Goal: Navigation & Orientation: Find specific page/section

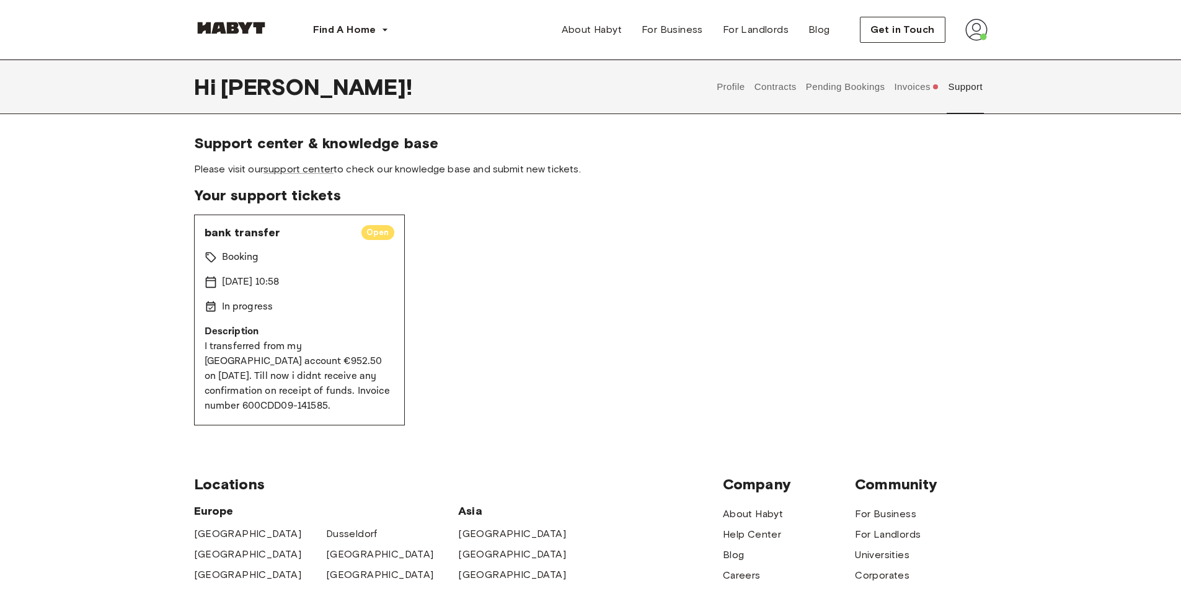
click at [920, 92] on button "Invoices" at bounding box center [916, 86] width 48 height 55
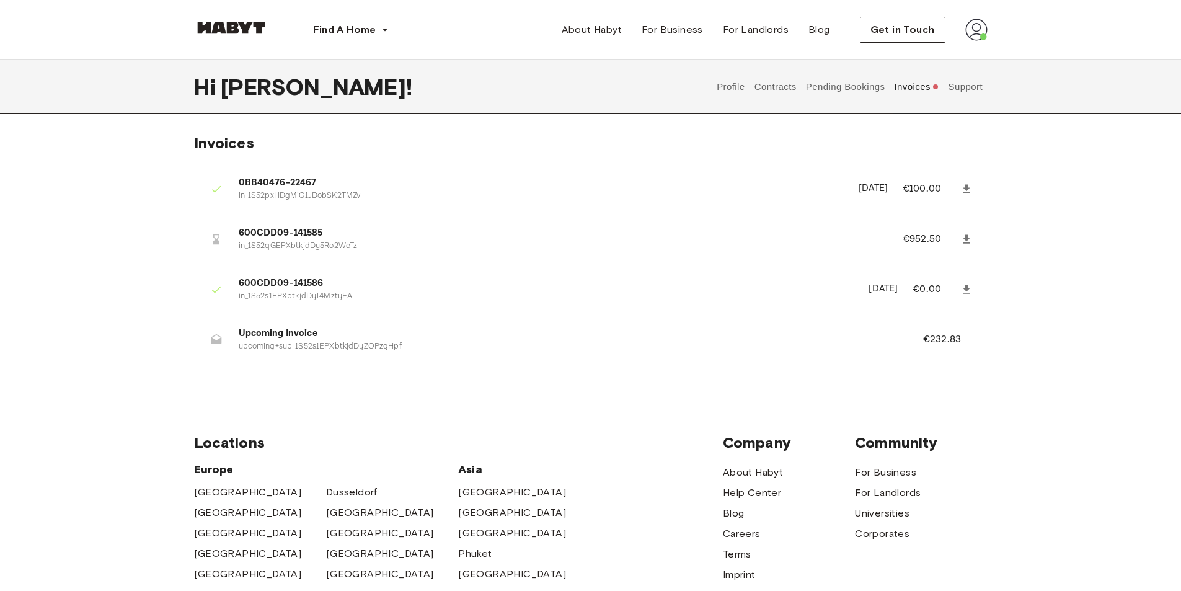
click at [959, 86] on button "Support" at bounding box center [965, 86] width 38 height 55
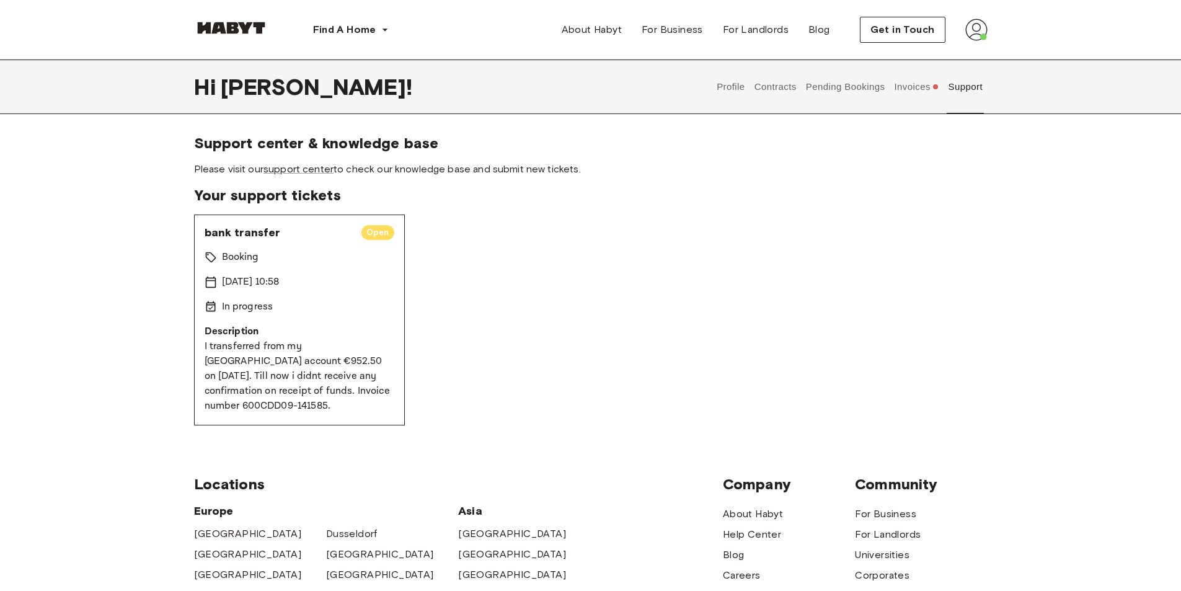
click at [731, 84] on button "Profile" at bounding box center [731, 86] width 32 height 55
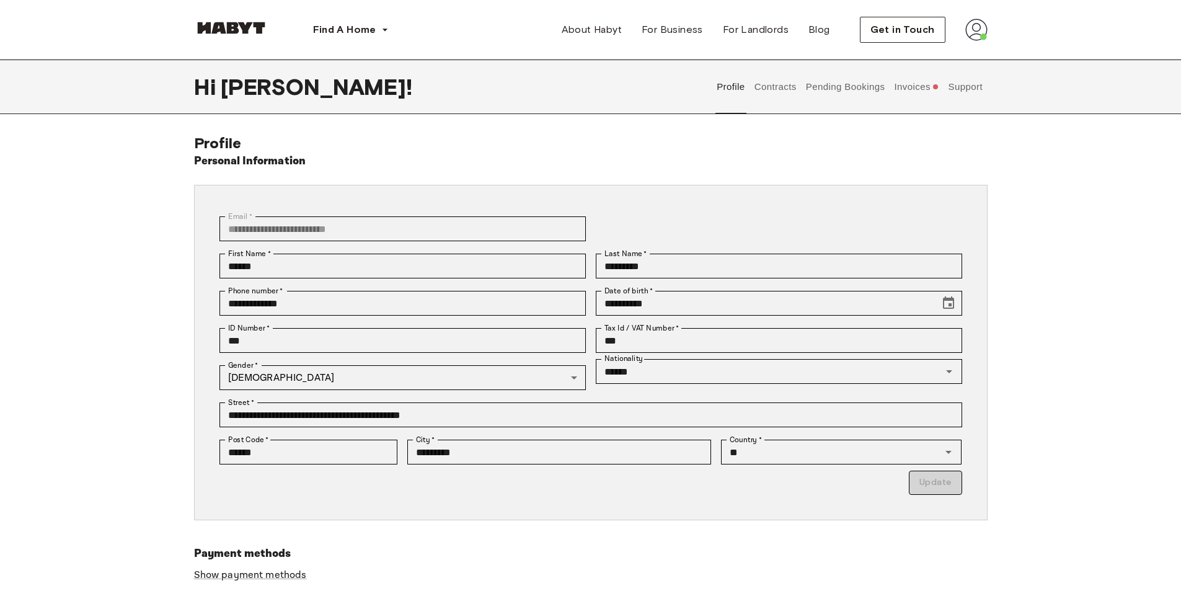
click at [775, 84] on button "Contracts" at bounding box center [774, 86] width 45 height 55
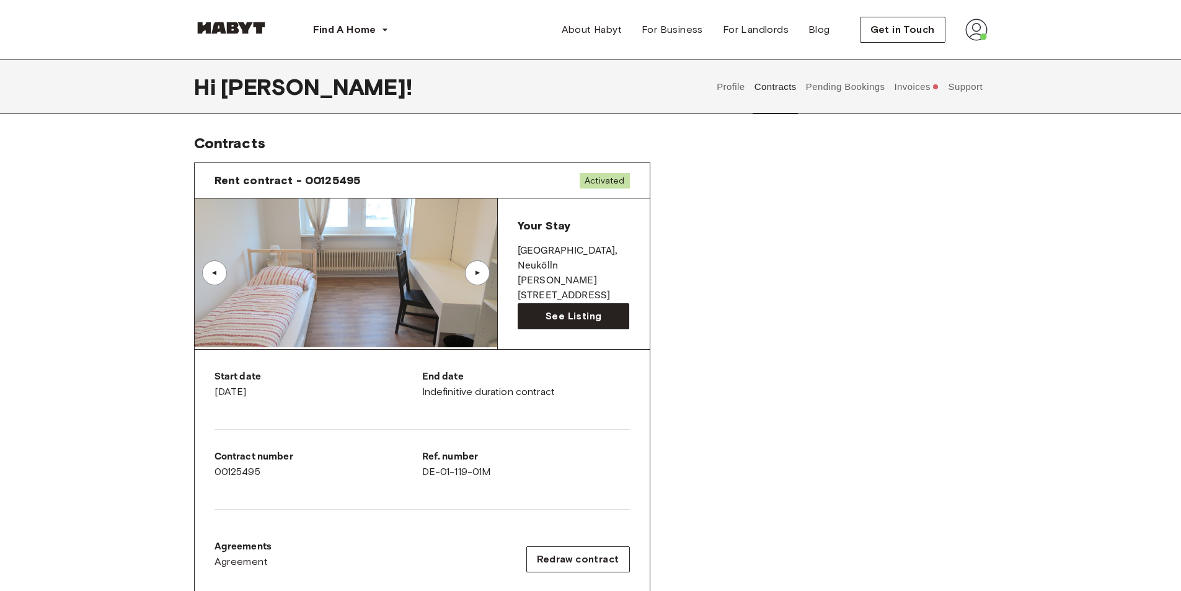
click at [835, 81] on button "Pending Bookings" at bounding box center [845, 86] width 82 height 55
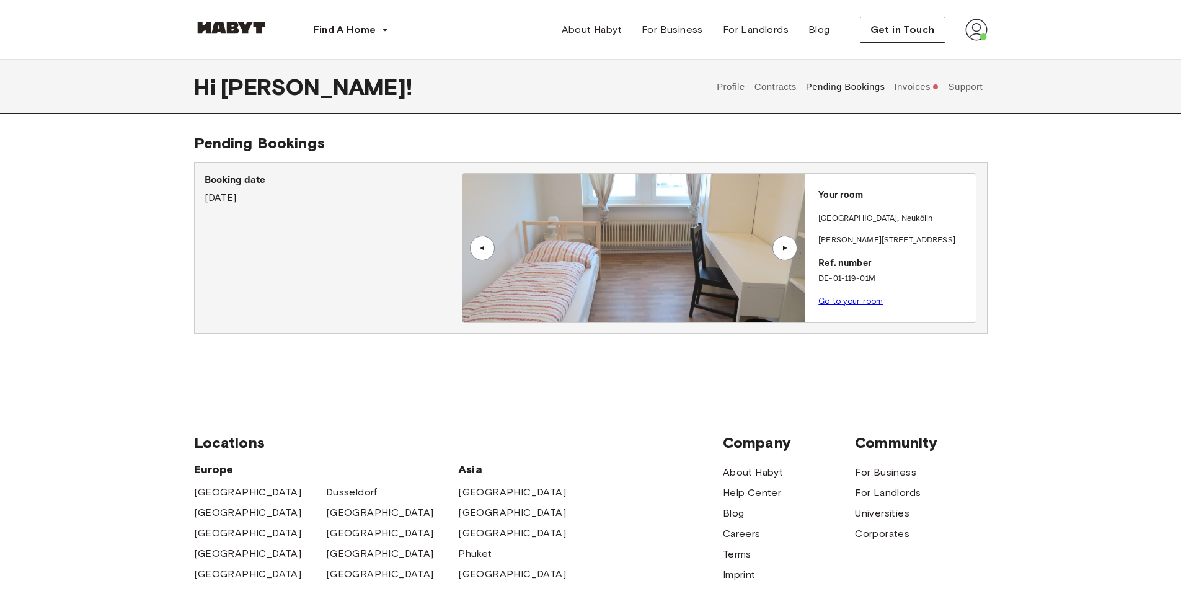
click at [909, 82] on button "Invoices" at bounding box center [916, 86] width 48 height 55
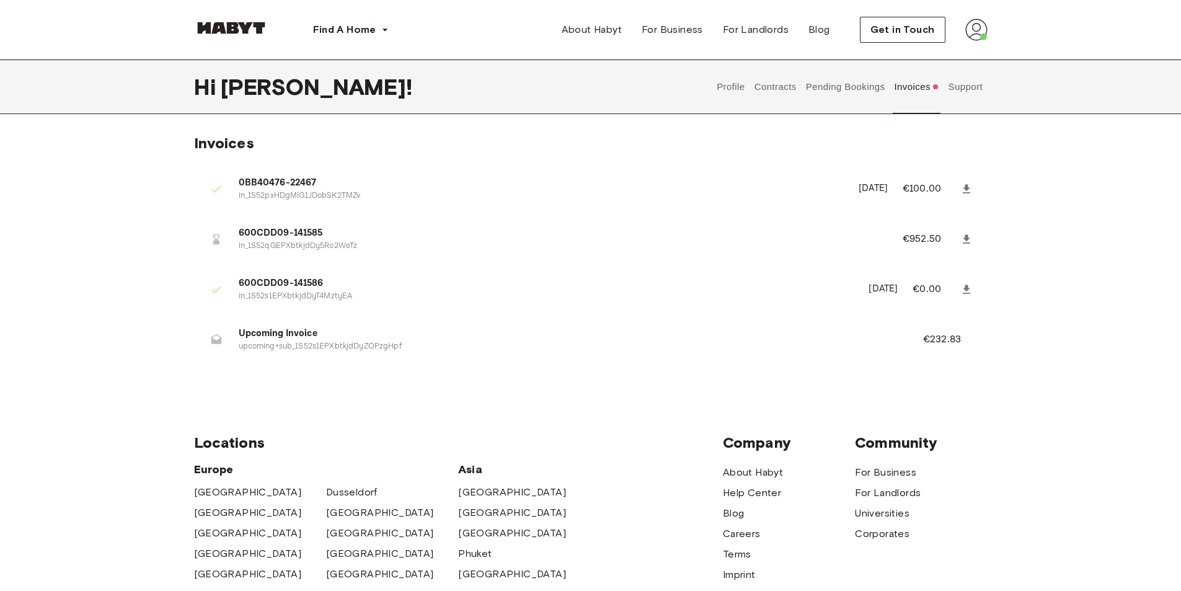
click at [971, 87] on button "Support" at bounding box center [965, 86] width 38 height 55
